Goal: Find specific page/section: Find specific page/section

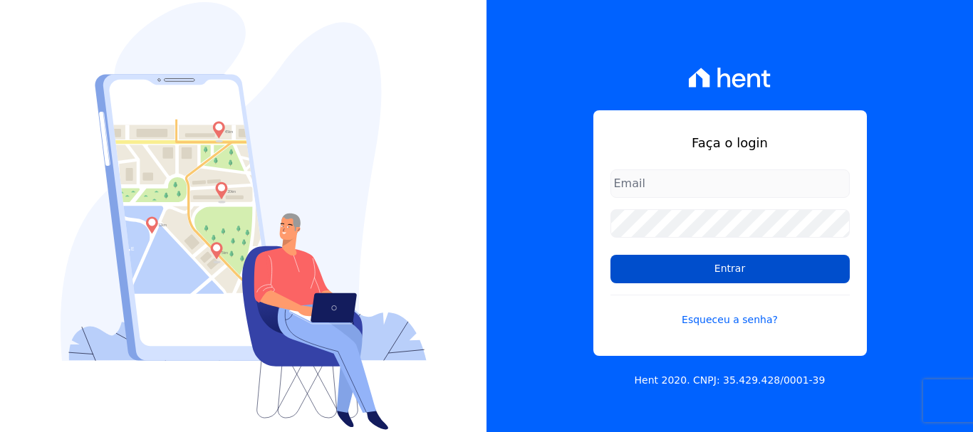
type input "[EMAIL_ADDRESS][PERSON_NAME][DOMAIN_NAME]"
click at [765, 266] on input "Entrar" at bounding box center [729, 269] width 239 height 28
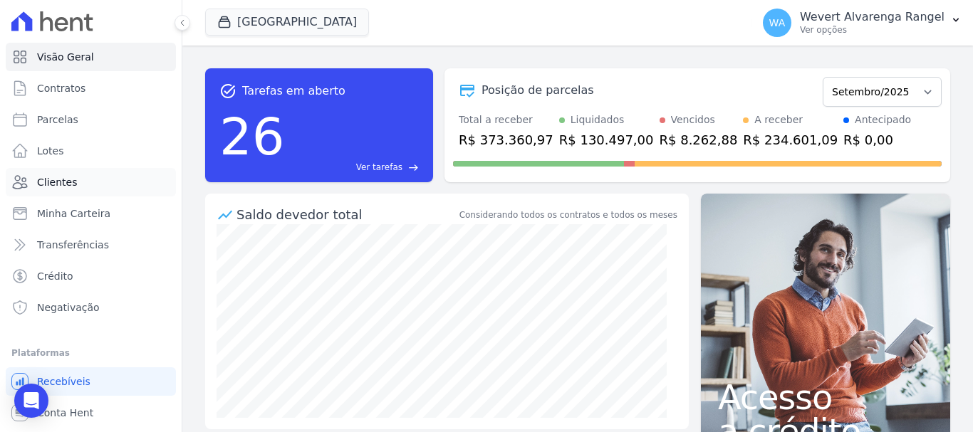
click at [51, 181] on span "Clientes" at bounding box center [57, 182] width 40 height 14
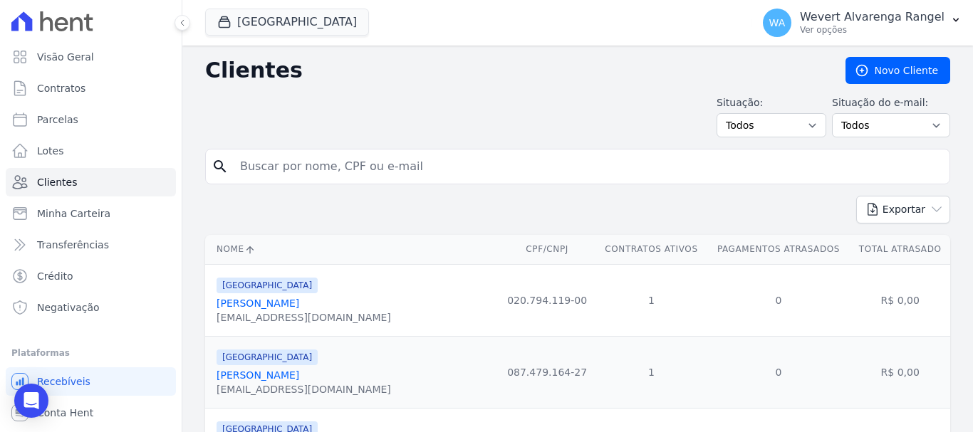
click at [340, 177] on input "search" at bounding box center [587, 166] width 712 height 28
paste input "JEFERSON ROBERTO CACHOEIRA DE OLIVEIRA"
type input "JEFERSON ROBERTO CACHOEIRA DE OLIVEIRA"
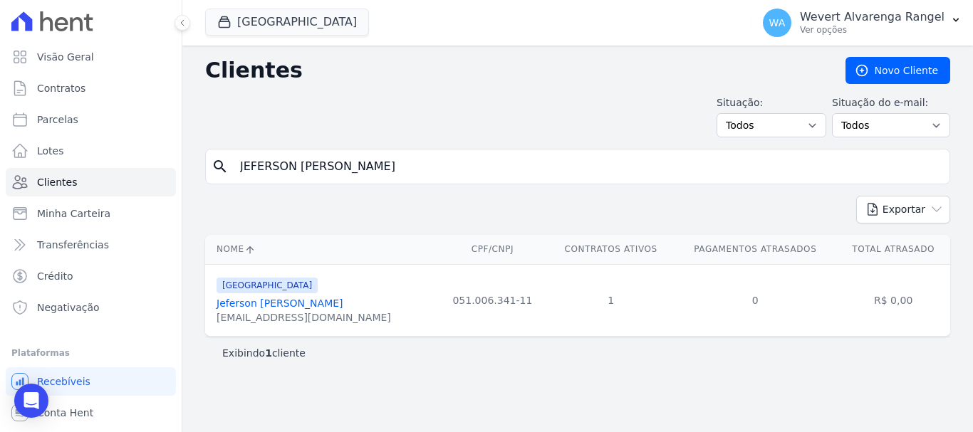
click at [305, 303] on link "Jeferson Roberto Cachoeira De Oliveira" at bounding box center [279, 303] width 127 height 11
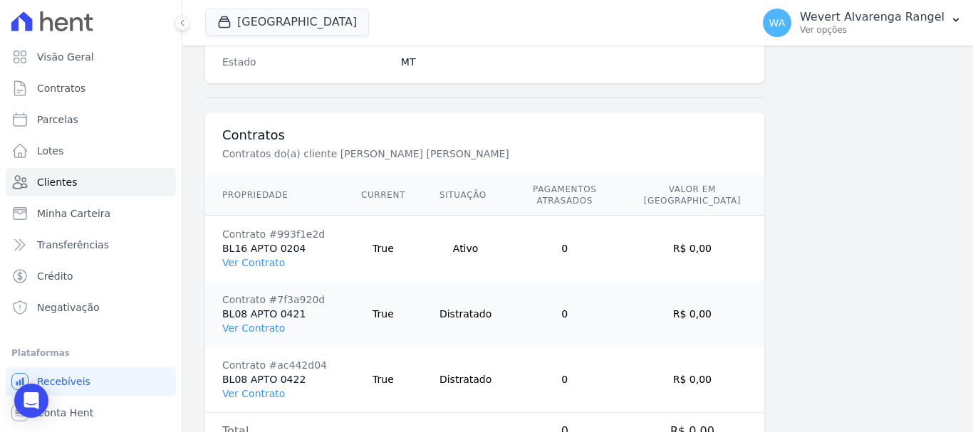
scroll to position [1031, 0]
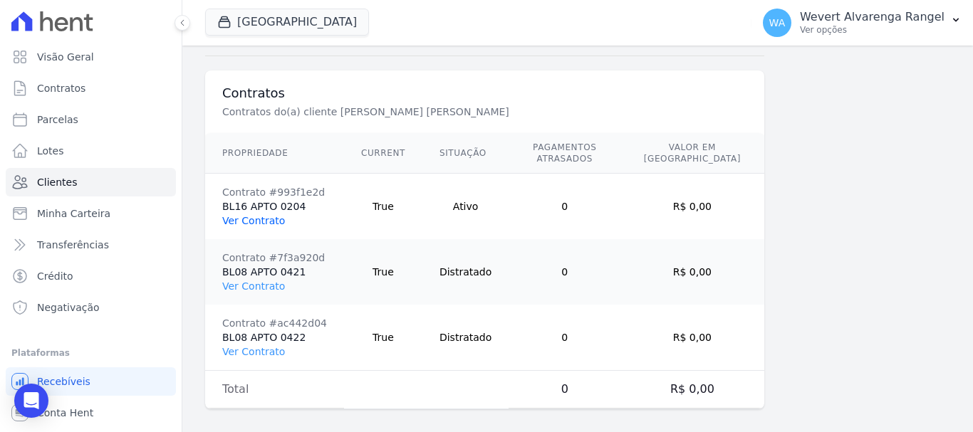
click at [253, 215] on link "Ver Contrato" at bounding box center [253, 220] width 63 height 11
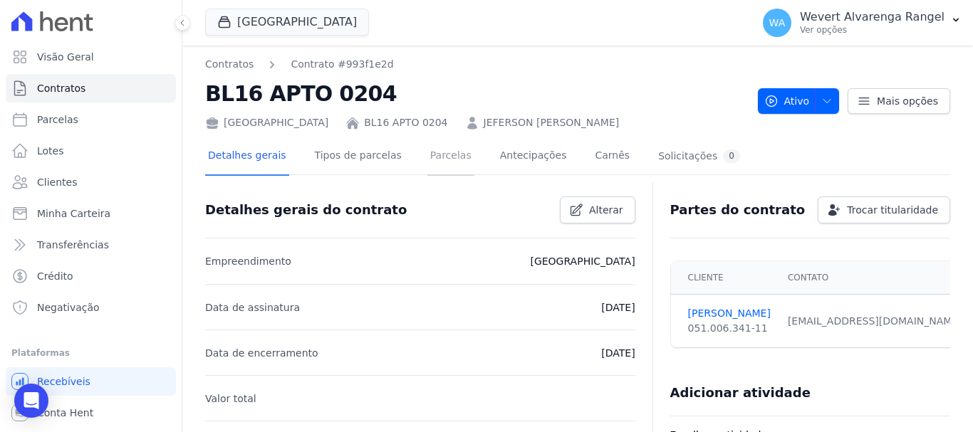
click at [429, 155] on link "Parcelas" at bounding box center [450, 157] width 47 height 38
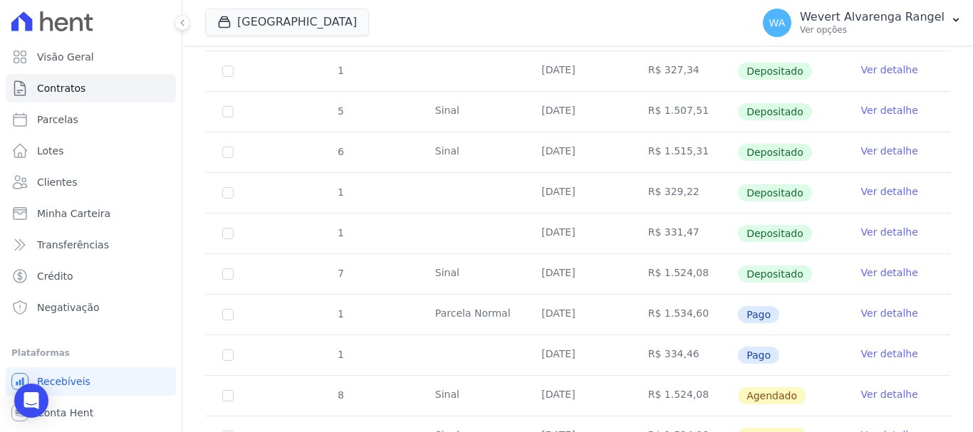
scroll to position [641, 0]
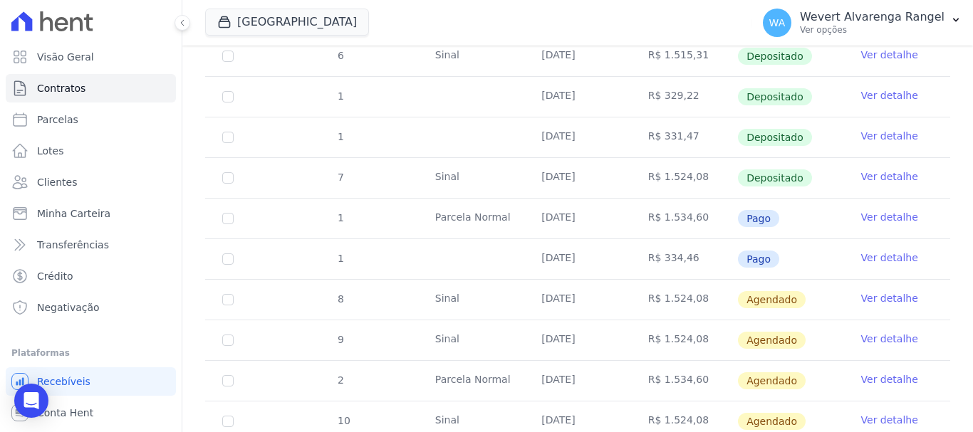
click at [882, 210] on link "Ver detalhe" at bounding box center [889, 217] width 57 height 14
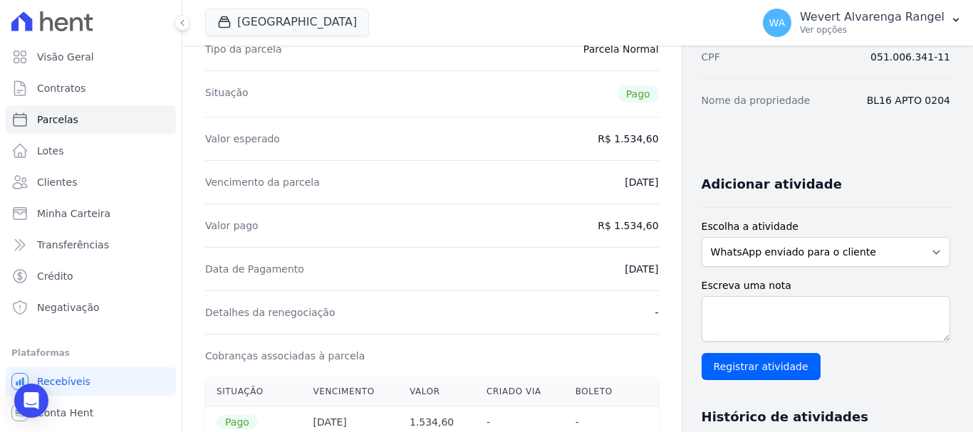
scroll to position [190, 0]
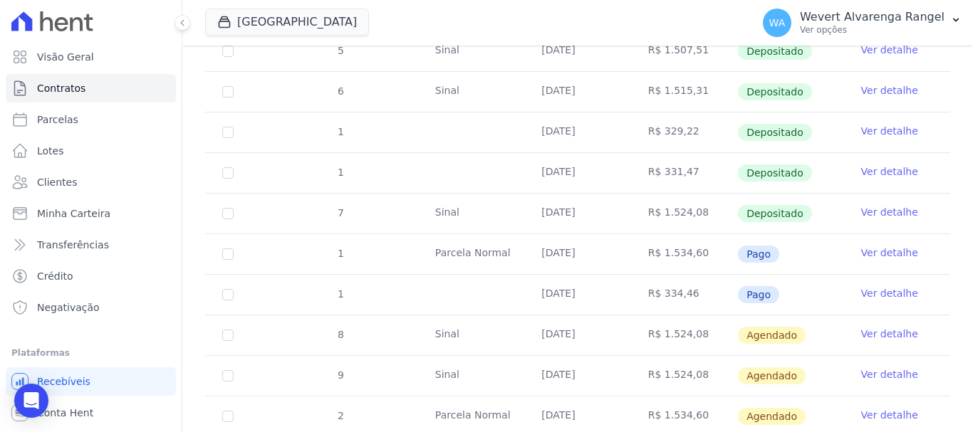
scroll to position [593, 0]
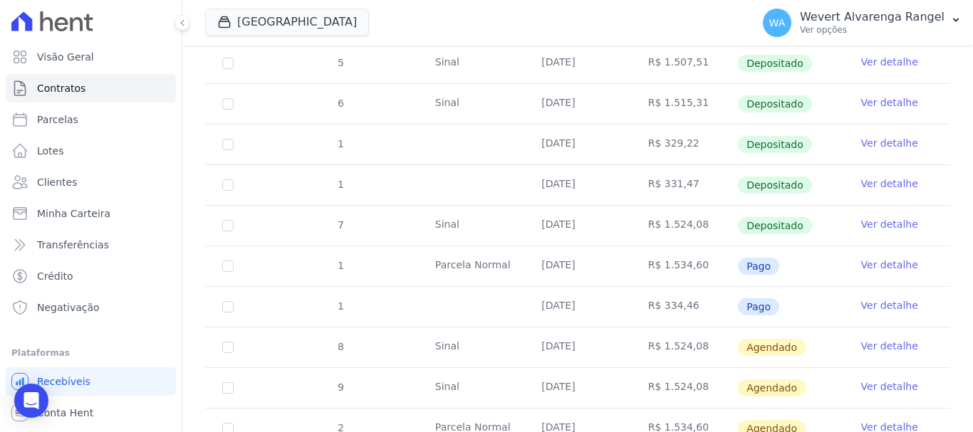
click at [878, 217] on link "Ver detalhe" at bounding box center [889, 224] width 57 height 14
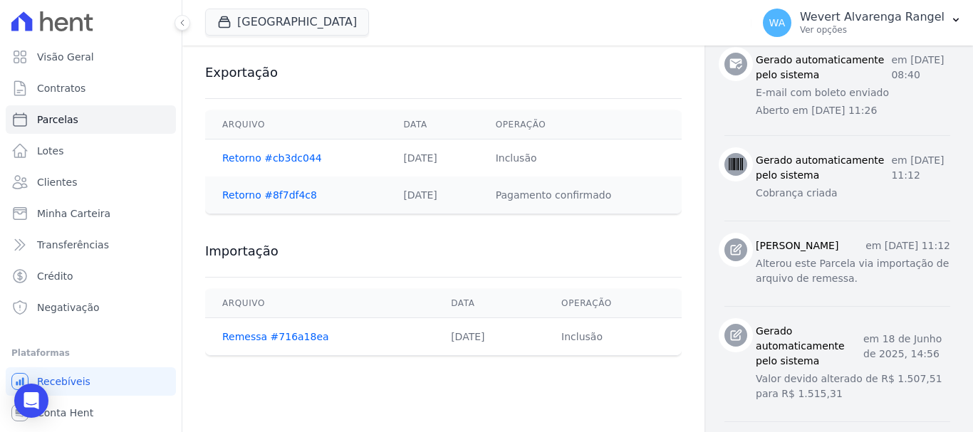
scroll to position [760, 0]
click at [255, 189] on link "Retorno #8f7df4c8" at bounding box center [269, 193] width 95 height 11
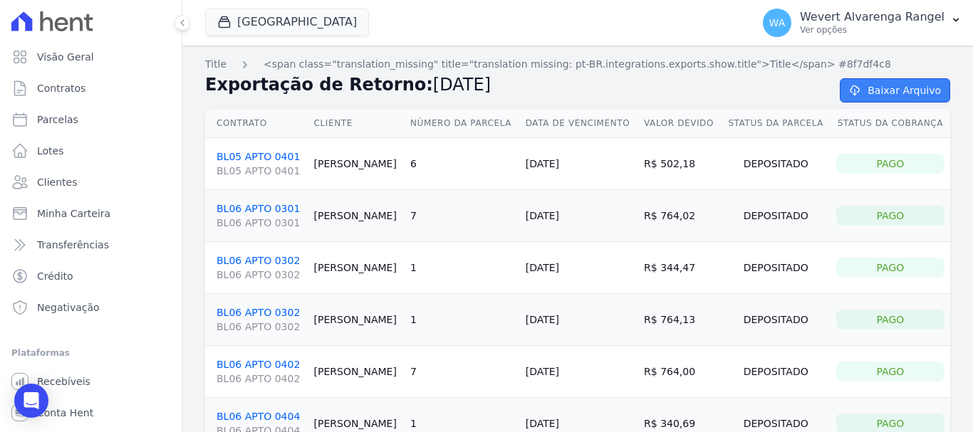
click at [889, 90] on link "Baixar Arquivo" at bounding box center [894, 90] width 110 height 24
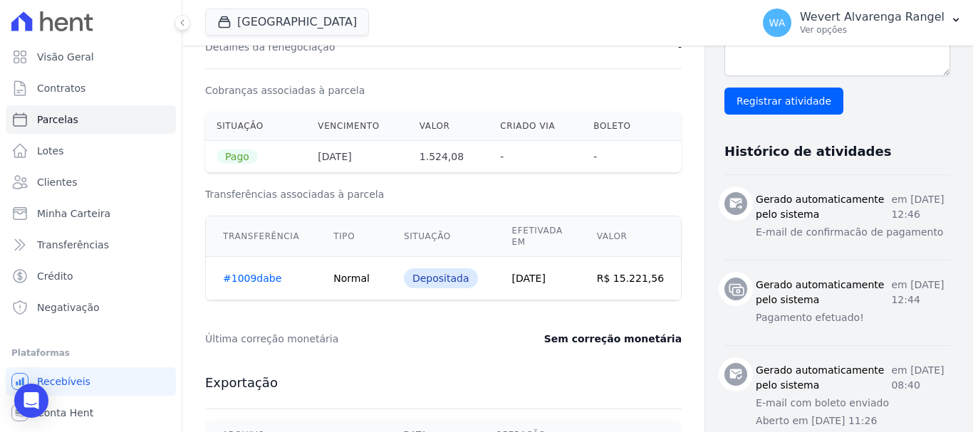
scroll to position [451, 0]
